Goal: Find specific page/section: Find specific page/section

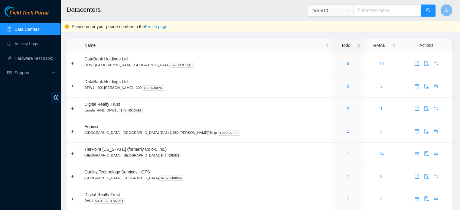
click at [385, 14] on input "text" at bounding box center [388, 11] width 68 height 12
type input "homes"
